Goal: Navigation & Orientation: Find specific page/section

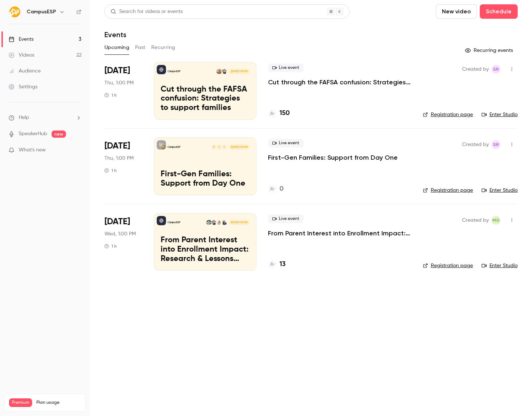
click at [137, 47] on button "Past" at bounding box center [140, 48] width 10 height 12
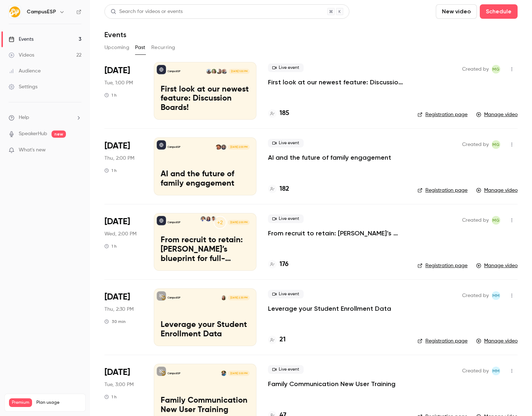
click at [60, 16] on button "button" at bounding box center [62, 12] width 9 height 9
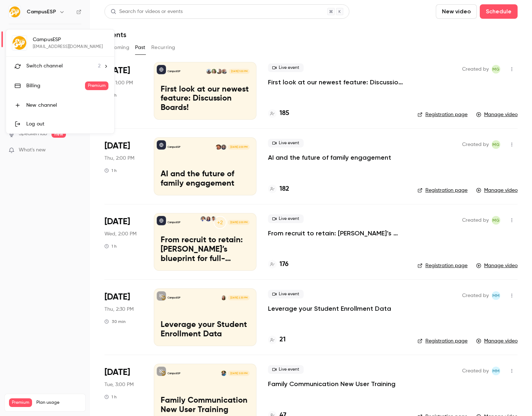
click at [54, 64] on span "Switch channel" at bounding box center [44, 66] width 36 height 8
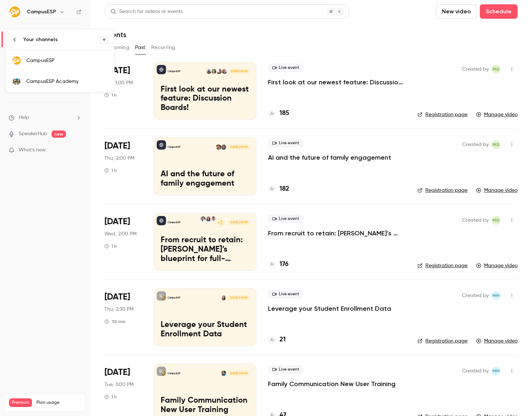
click at [61, 81] on div "CampusESP Academy" at bounding box center [67, 81] width 82 height 7
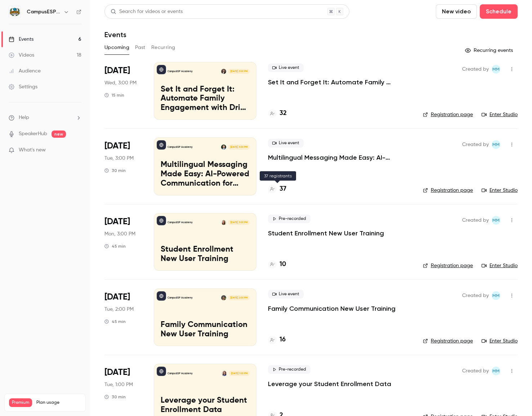
click at [284, 190] on h4 "37" at bounding box center [283, 189] width 7 height 10
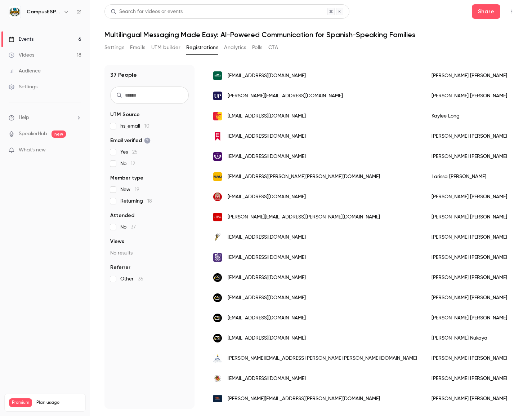
scroll to position [155, 0]
